Goal: Task Accomplishment & Management: Manage account settings

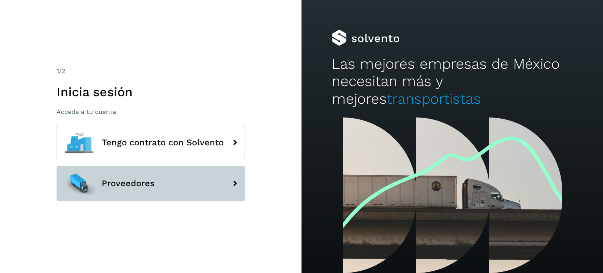
click at [132, 181] on span "Proveedores" at bounding box center [128, 183] width 53 height 9
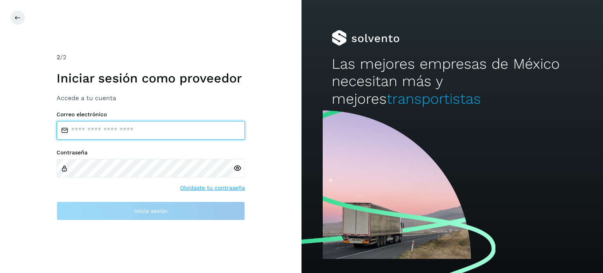
click at [107, 133] on input "email" at bounding box center [151, 130] width 188 height 19
type input "**********"
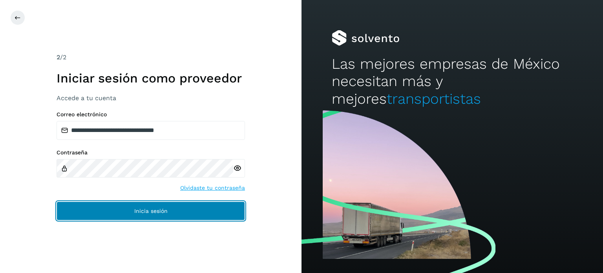
click at [170, 208] on button "Inicia sesión" at bounding box center [151, 210] width 188 height 19
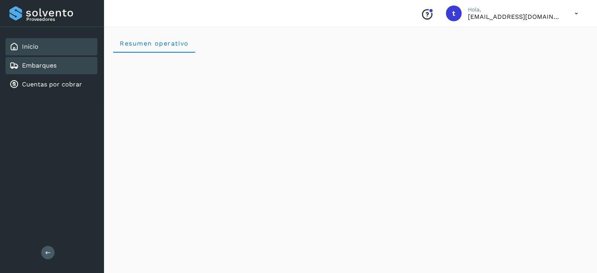
click at [28, 67] on link "Embarques" at bounding box center [39, 65] width 35 height 7
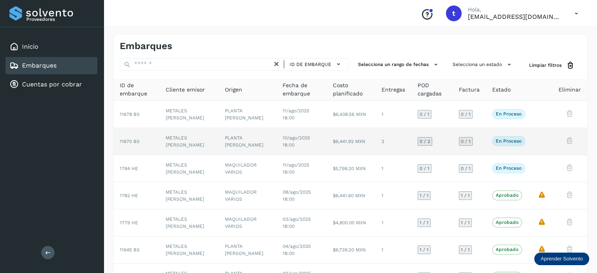
click at [411, 152] on td "0 / 2" at bounding box center [431, 141] width 41 height 27
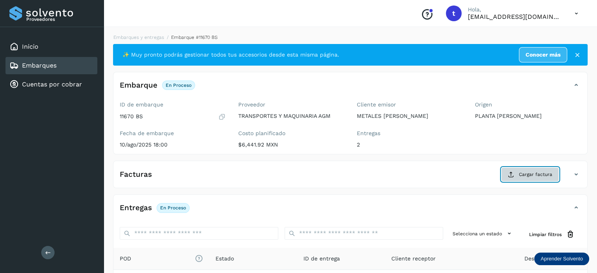
click at [547, 173] on span "Cargar factura" at bounding box center [535, 174] width 33 height 7
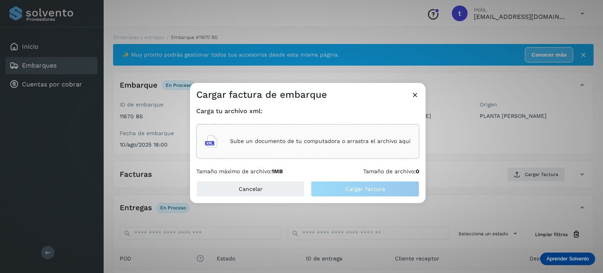
click at [314, 149] on div "Sube un documento de tu computadora o arrastra el archivo aquí" at bounding box center [308, 141] width 206 height 21
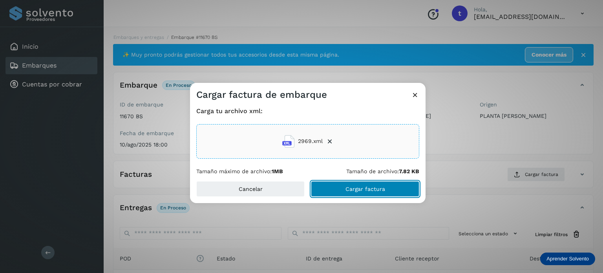
click at [366, 192] on button "Cargar factura" at bounding box center [365, 189] width 108 height 16
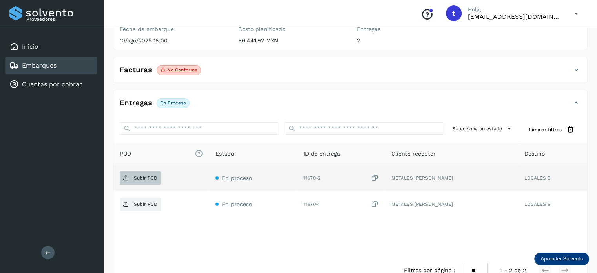
scroll to position [118, 0]
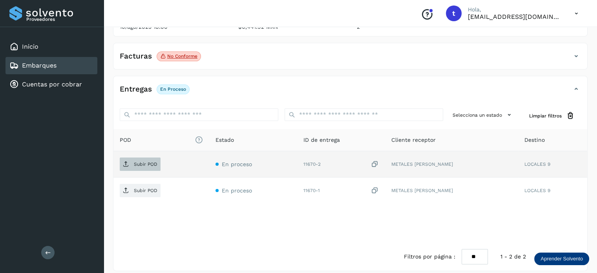
click at [140, 165] on p "Subir POD" at bounding box center [146, 163] width 24 height 5
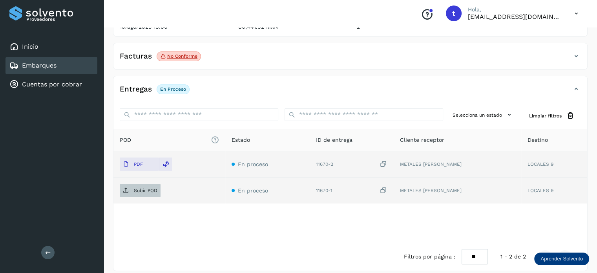
click at [150, 191] on p "Subir POD" at bounding box center [146, 190] width 24 height 5
click at [55, 67] on link "Embarques" at bounding box center [39, 65] width 35 height 7
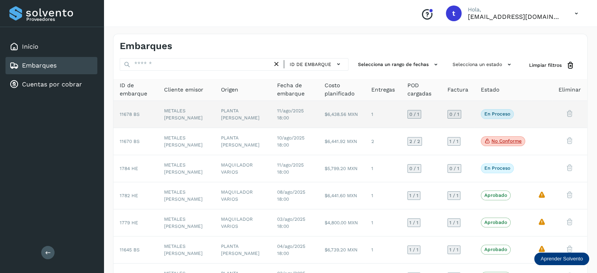
click at [525, 119] on td "En proceso Verifica el estado de la factura o entregas asociadas a este embarque" at bounding box center [502, 114] width 57 height 27
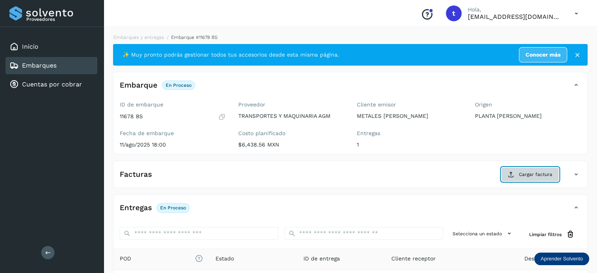
click at [543, 177] on button "Cargar factura" at bounding box center [530, 174] width 58 height 14
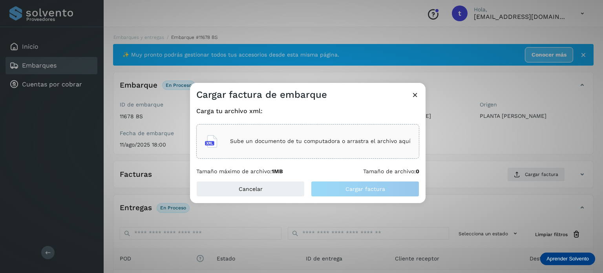
click at [341, 138] on p "Sube un documento de tu computadora o arrastra el archivo aquí" at bounding box center [320, 141] width 181 height 7
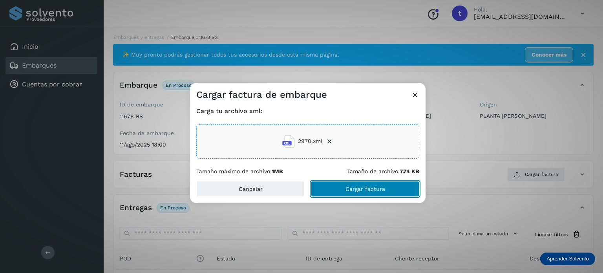
click at [347, 187] on span "Cargar factura" at bounding box center [365, 188] width 40 height 5
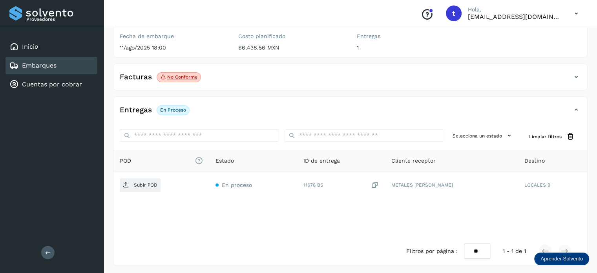
scroll to position [98, 0]
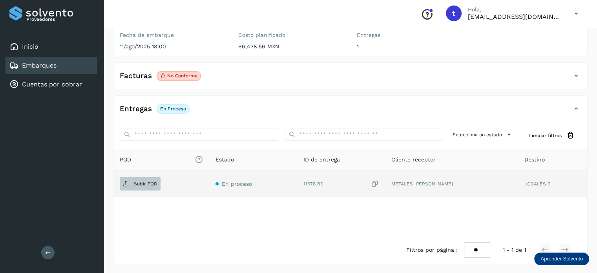
click at [153, 187] on span "Subir POD" at bounding box center [140, 183] width 41 height 13
click at [66, 69] on div "Embarques" at bounding box center [51, 65] width 92 height 17
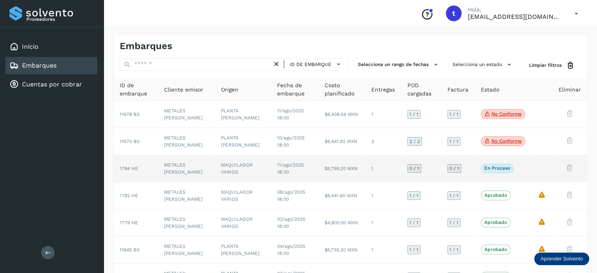
click at [512, 174] on td "En proceso Verifica el estado de la factura o entregas asociadas a este embarque" at bounding box center [502, 168] width 57 height 27
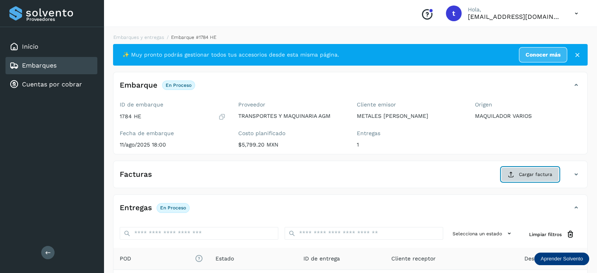
click at [542, 176] on span "Cargar factura" at bounding box center [535, 174] width 33 height 7
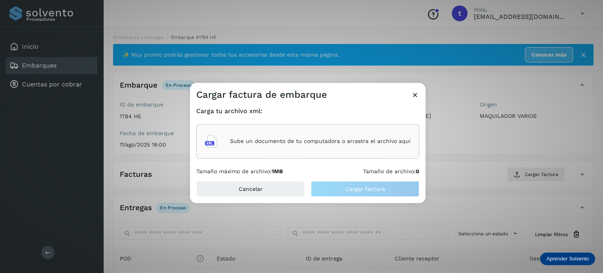
click at [324, 148] on div "Sube un documento de tu computadora o arrastra el archivo aquí" at bounding box center [308, 141] width 206 height 21
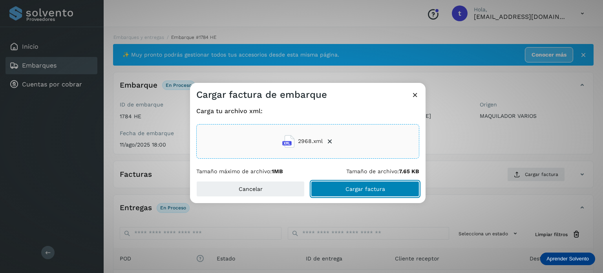
click at [347, 188] on span "Cargar factura" at bounding box center [365, 188] width 40 height 5
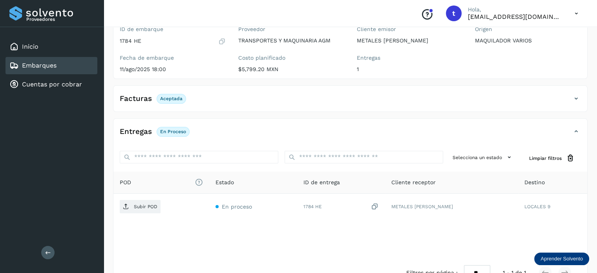
scroll to position [78, 0]
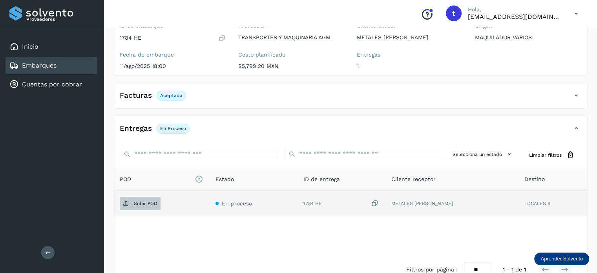
click at [153, 198] on span "Subir POD" at bounding box center [140, 203] width 41 height 13
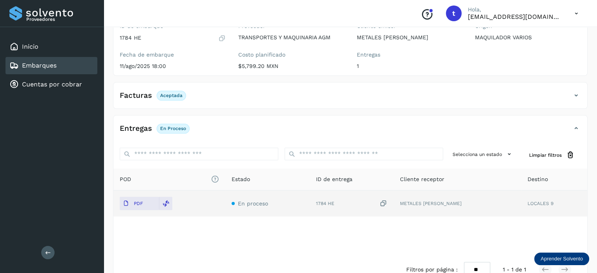
click at [75, 71] on div "Embarques" at bounding box center [51, 65] width 92 height 17
